Goal: Use online tool/utility: Utilize a website feature to perform a specific function

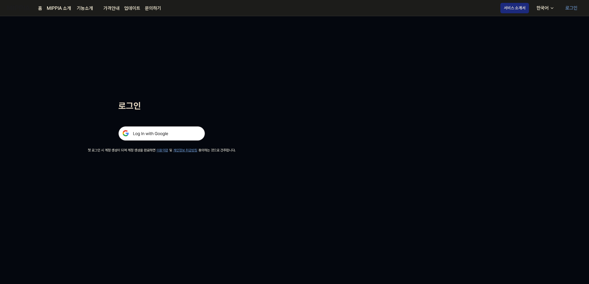
click at [147, 133] on img at bounding box center [161, 133] width 87 height 14
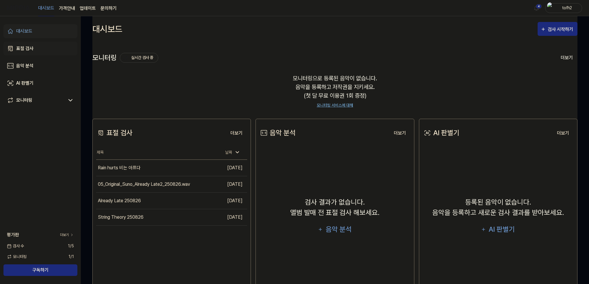
click at [32, 49] on div "표절 검사" at bounding box center [24, 48] width 17 height 7
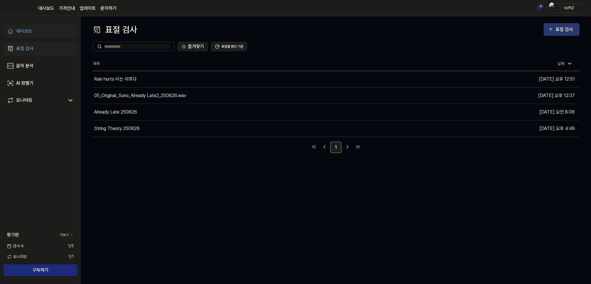
click at [568, 28] on div "표절 검사" at bounding box center [565, 30] width 19 height 8
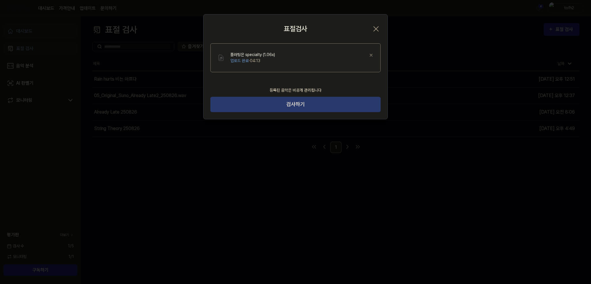
click at [302, 109] on button "검사하기" at bounding box center [295, 104] width 170 height 15
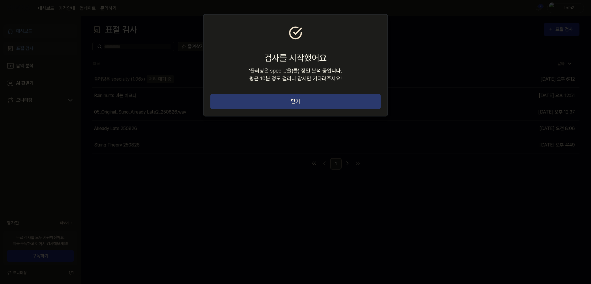
click at [266, 104] on button "닫기" at bounding box center [295, 101] width 170 height 15
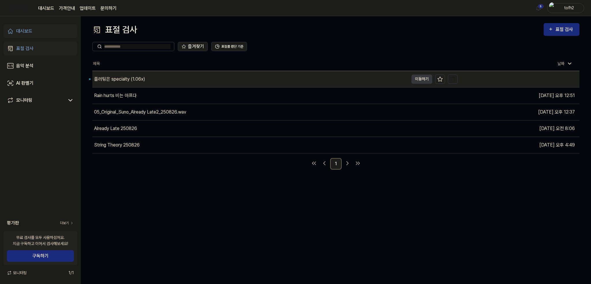
click at [114, 78] on div "플러팅은 specialty (1.06x)" at bounding box center [119, 79] width 51 height 7
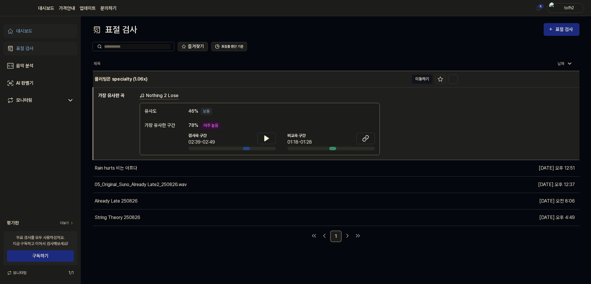
click at [424, 82] on button "이동하기" at bounding box center [422, 78] width 21 height 9
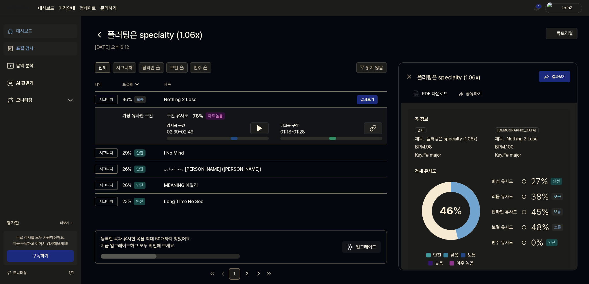
click at [371, 128] on icon at bounding box center [371, 129] width 3 height 4
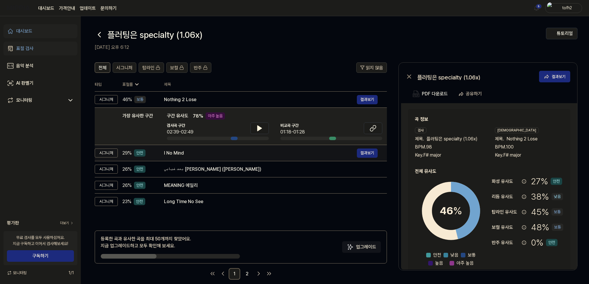
click at [179, 153] on div "I No Mind" at bounding box center [260, 152] width 193 height 7
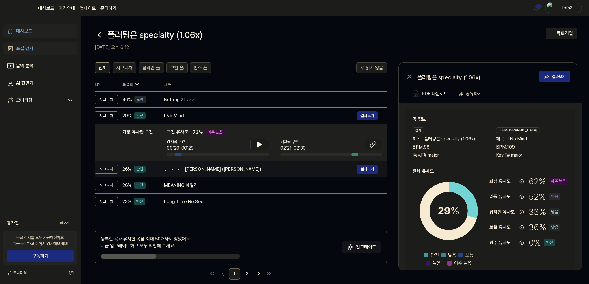
click at [178, 167] on div "بعد غيابي كام سنه من الشارع (رجع الأسد)" at bounding box center [260, 169] width 193 height 7
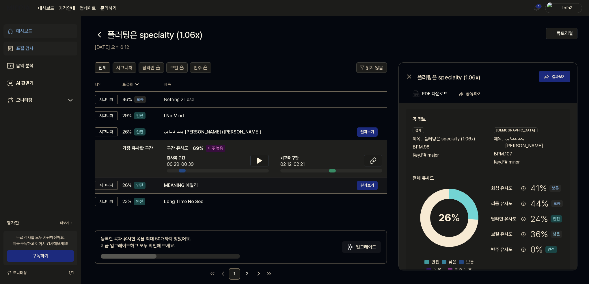
click at [181, 182] on div "MEANING 에일리" at bounding box center [260, 185] width 193 height 7
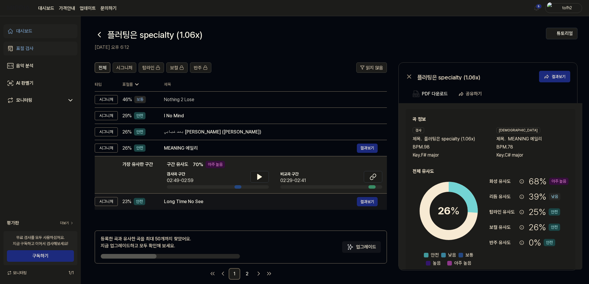
click at [185, 195] on td "Long TIme No See 결과보기" at bounding box center [271, 201] width 232 height 16
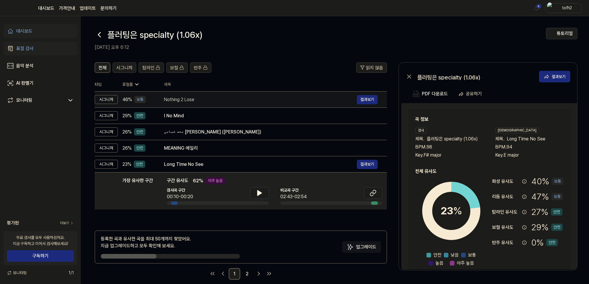
click at [188, 104] on td "Nothing 2 Lose 결과보기" at bounding box center [271, 99] width 232 height 16
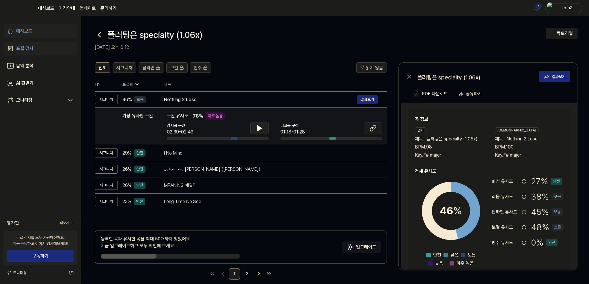
click at [261, 129] on icon at bounding box center [259, 128] width 7 height 7
click at [372, 128] on icon at bounding box center [372, 128] width 7 height 7
